Goal: Navigation & Orientation: Find specific page/section

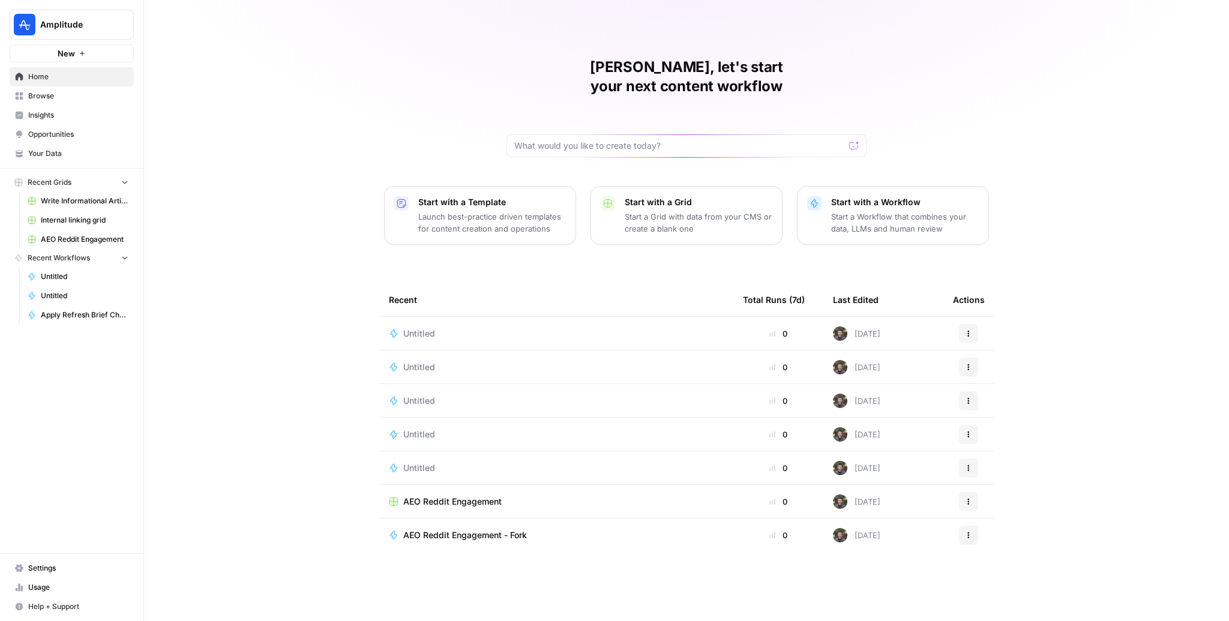
click at [46, 106] on link "Insights" at bounding box center [72, 115] width 124 height 19
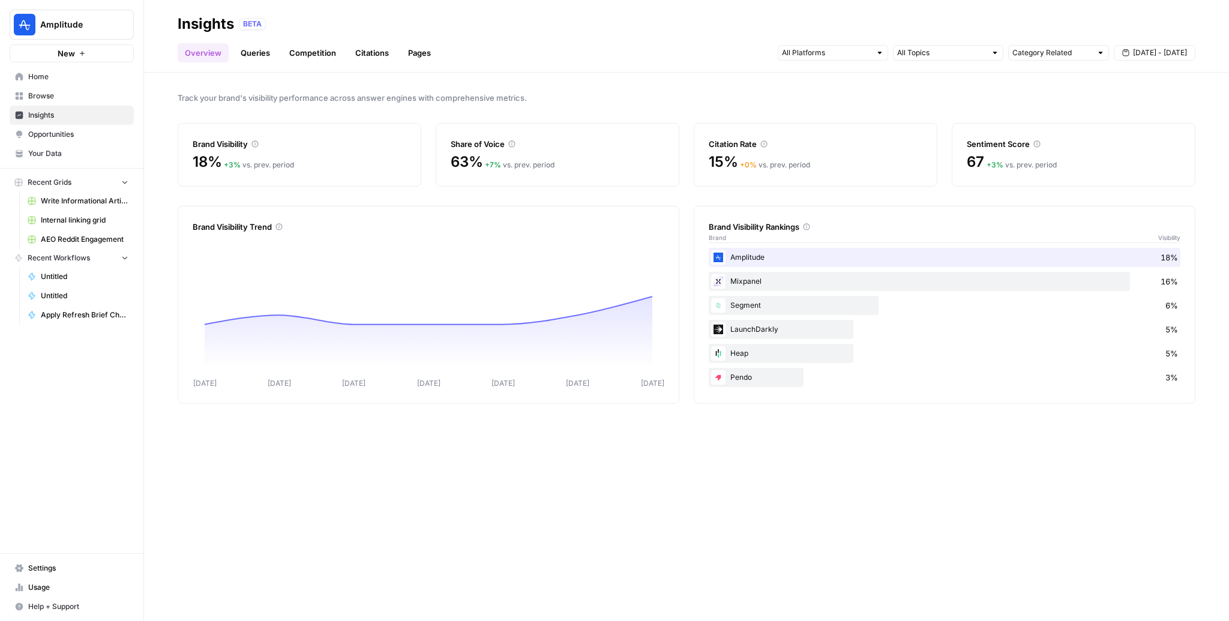
click at [366, 55] on link "Citations" at bounding box center [372, 52] width 48 height 19
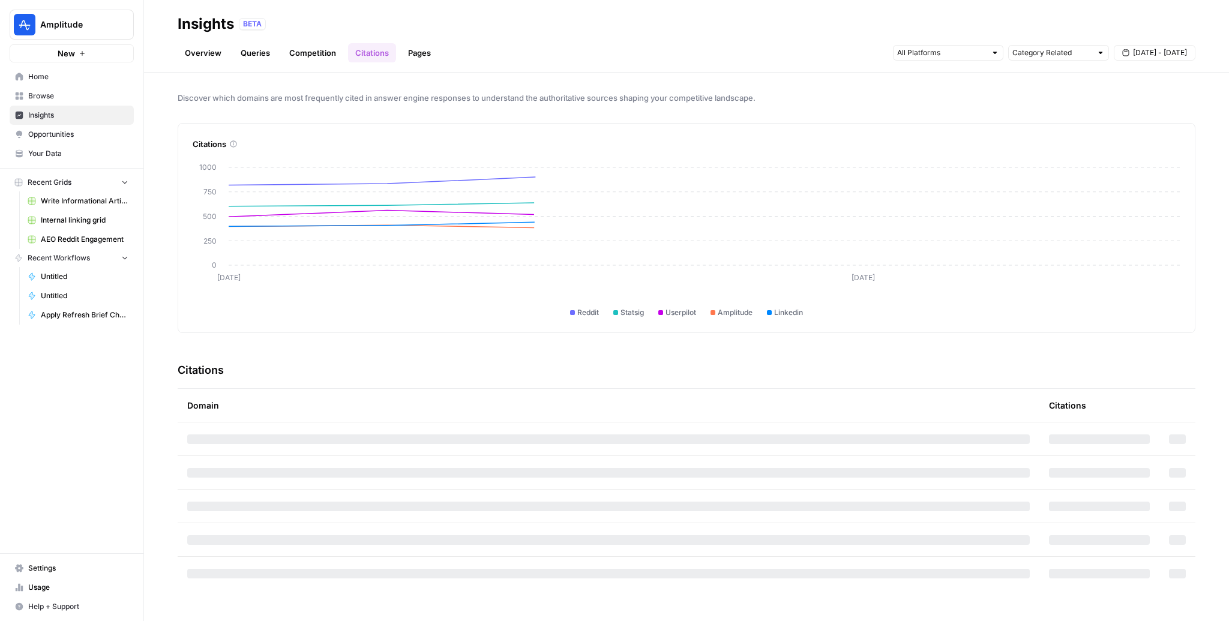
click at [82, 137] on span "Opportunities" at bounding box center [78, 134] width 100 height 11
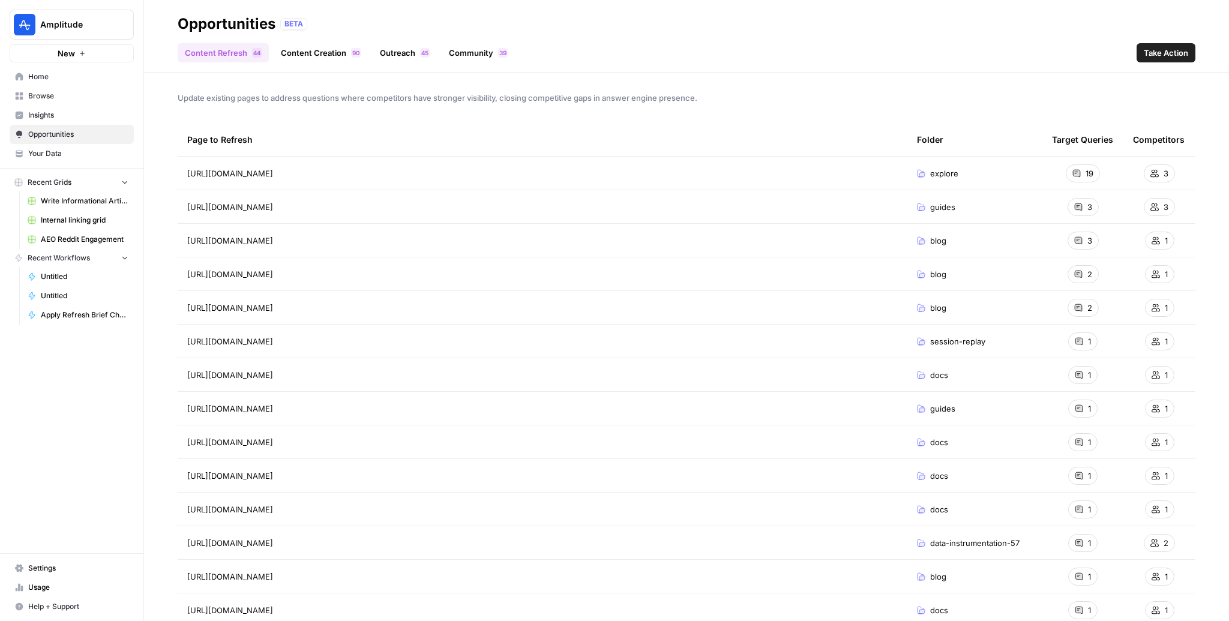
click at [422, 58] on link "Outreach 5 4" at bounding box center [405, 52] width 64 height 19
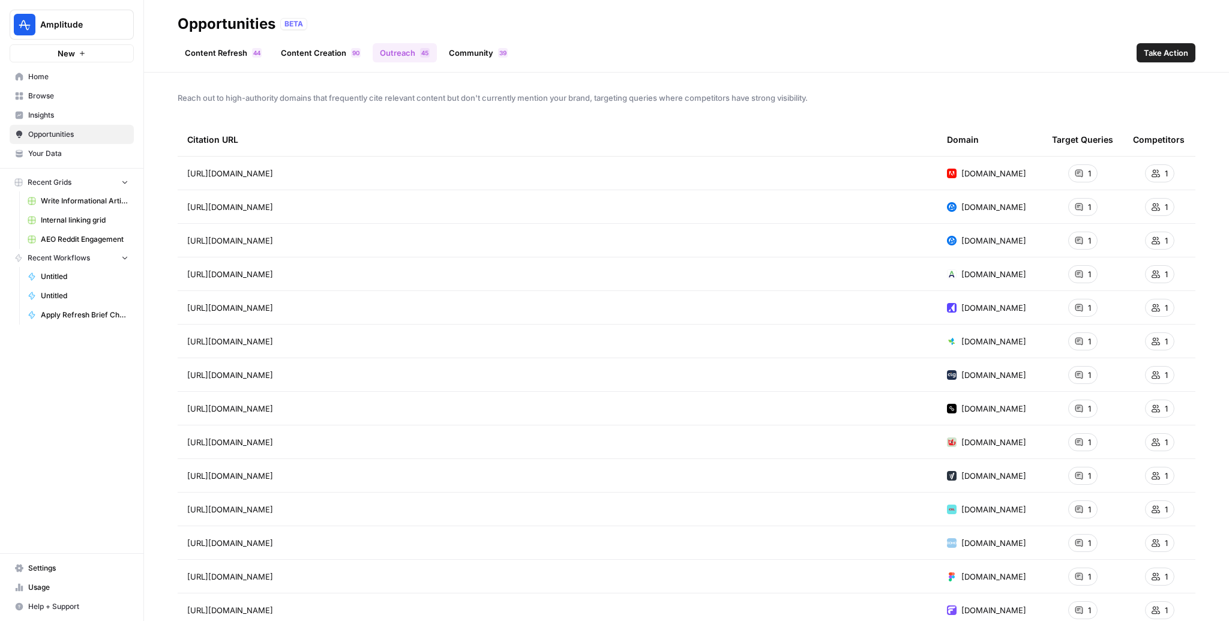
click at [456, 49] on link "Community 9 3" at bounding box center [478, 52] width 73 height 19
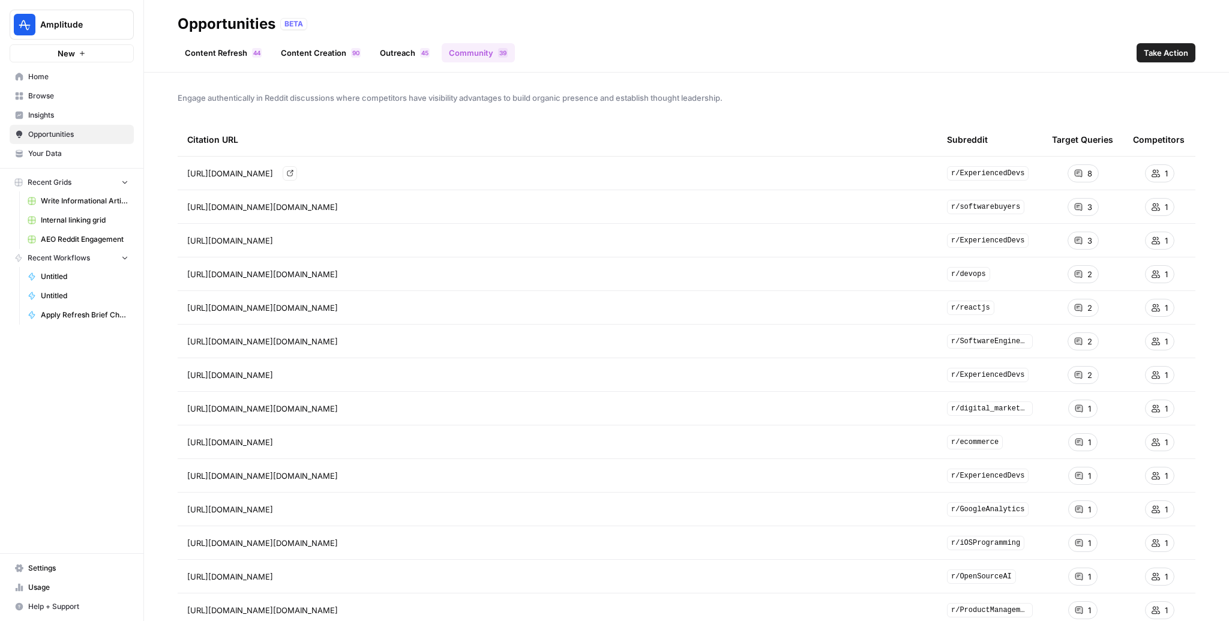
click at [294, 174] on icon "Go to page https://www.reddit.com/r/ExperiencedDevs/comments/1cb2mzm/what_is_th…" at bounding box center [290, 173] width 7 height 7
